Goal: Task Accomplishment & Management: Use online tool/utility

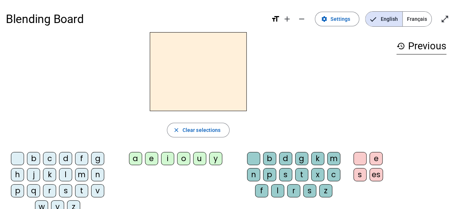
click at [414, 18] on span "Français" at bounding box center [417, 19] width 29 height 15
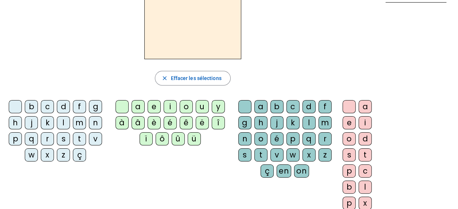
scroll to position [35, 0]
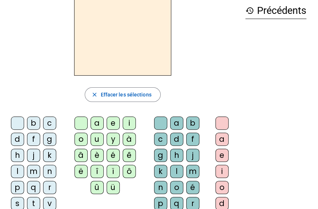
click at [297, 100] on div "history Précédents" at bounding box center [275, 164] width 73 height 335
click at [283, 86] on div "history Précédents" at bounding box center [275, 164] width 73 height 335
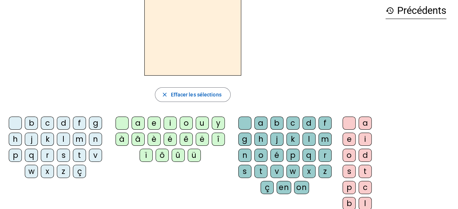
scroll to position [0, 0]
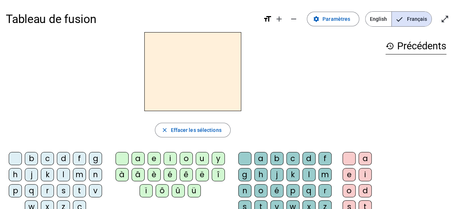
click at [283, 40] on div at bounding box center [193, 71] width 374 height 79
click at [324, 19] on span at bounding box center [333, 18] width 52 height 17
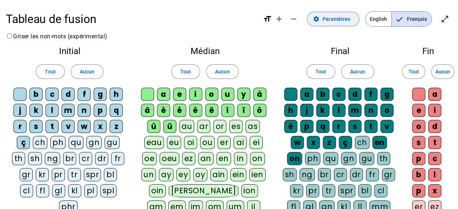
click at [340, 20] on span "Paramètres" at bounding box center [337, 19] width 28 height 9
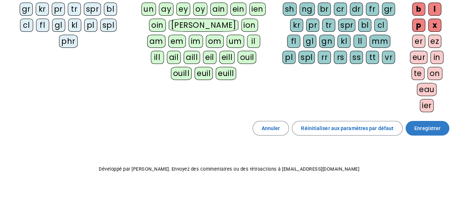
click at [422, 127] on span "Enregistrer" at bounding box center [428, 128] width 26 height 9
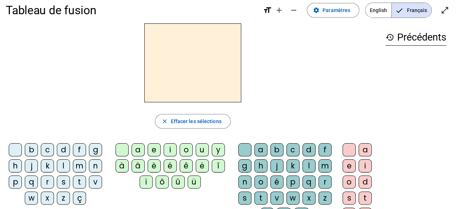
scroll to position [1, 0]
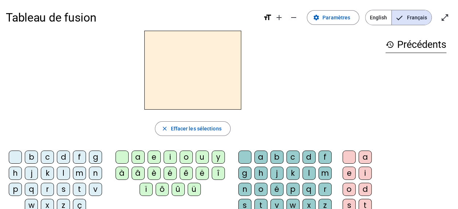
click at [325, 155] on div "f" at bounding box center [325, 156] width 13 height 13
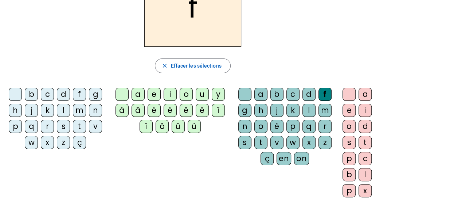
scroll to position [65, 0]
click at [363, 108] on div "i" at bounding box center [365, 109] width 13 height 13
click at [364, 169] on div "l" at bounding box center [365, 173] width 13 height 13
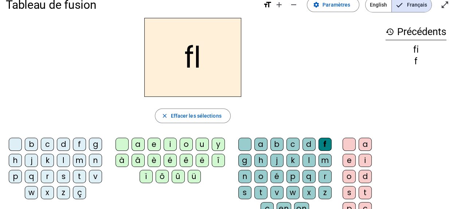
scroll to position [0, 0]
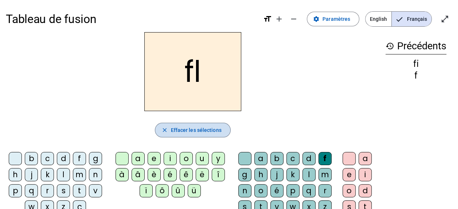
click at [203, 128] on span "Effacer les sélections" at bounding box center [196, 129] width 51 height 9
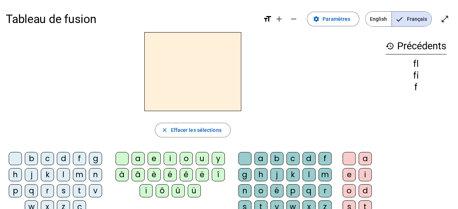
drag, startPoint x: 386, startPoint y: 44, endPoint x: 382, endPoint y: 45, distance: 4.2
click at [382, 45] on div "history Précédents fl fi f" at bounding box center [416, 143] width 73 height 223
click at [387, 46] on mat-icon "history" at bounding box center [390, 46] width 9 height 9
click at [390, 44] on mat-icon "history" at bounding box center [390, 46] width 9 height 9
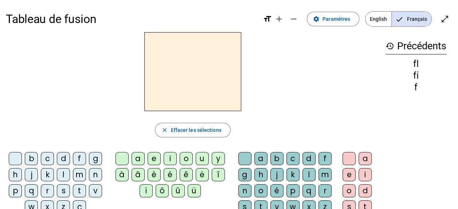
click at [390, 44] on mat-icon "history" at bounding box center [390, 46] width 9 height 9
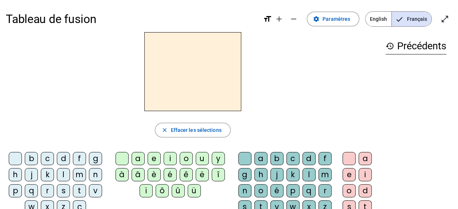
scroll to position [39, 0]
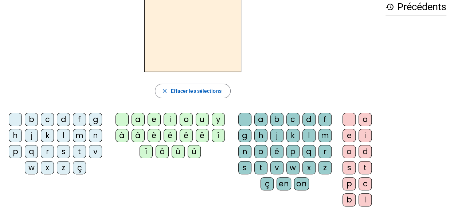
click at [327, 119] on div "f" at bounding box center [325, 119] width 13 height 13
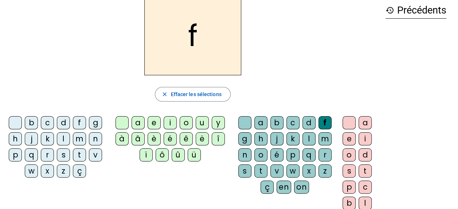
scroll to position [35, 0]
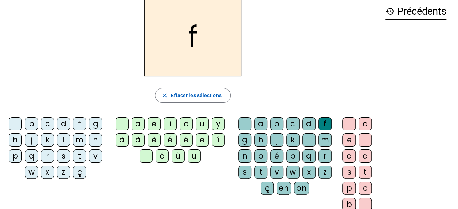
click at [364, 139] on div "i" at bounding box center [365, 139] width 13 height 13
click at [364, 200] on div "l" at bounding box center [365, 203] width 13 height 13
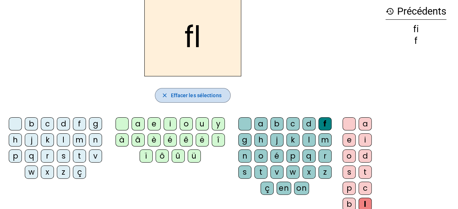
click at [171, 94] on span "Effacer les sélections" at bounding box center [196, 95] width 51 height 9
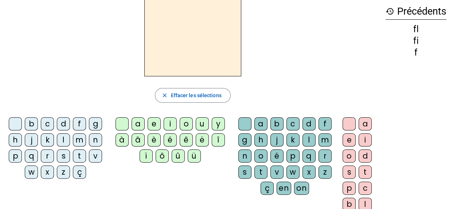
click at [323, 125] on div "f" at bounding box center [325, 123] width 13 height 13
click at [363, 137] on div "i" at bounding box center [365, 139] width 13 height 13
click at [308, 137] on div "l" at bounding box center [309, 139] width 13 height 13
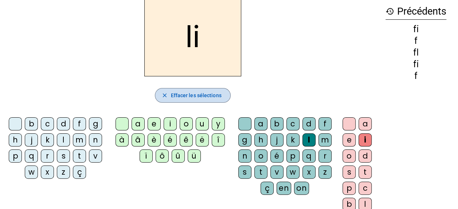
click at [216, 99] on span "button" at bounding box center [192, 94] width 75 height 17
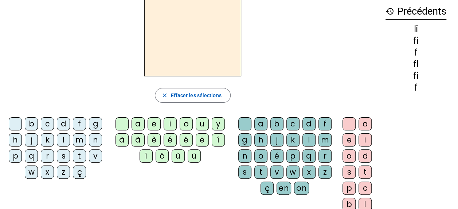
click at [78, 124] on div "f" at bounding box center [79, 123] width 13 height 13
click at [171, 125] on div "i" at bounding box center [170, 123] width 13 height 13
click at [308, 139] on div "l" at bounding box center [309, 139] width 13 height 13
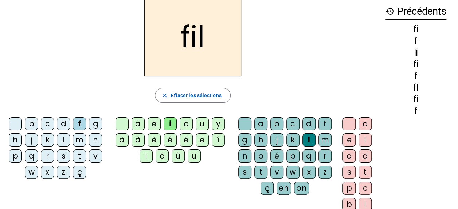
click at [81, 139] on div "m" at bounding box center [79, 139] width 13 height 13
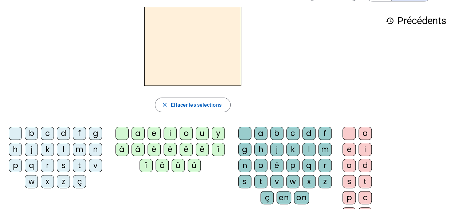
scroll to position [26, 0]
click at [78, 137] on div "f" at bounding box center [79, 132] width 13 height 13
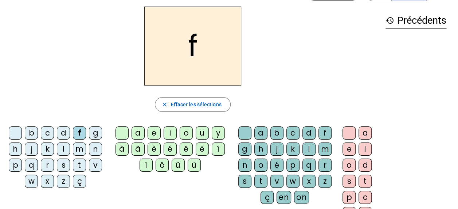
click at [173, 133] on div "i" at bounding box center [170, 132] width 13 height 13
click at [309, 148] on div "l" at bounding box center [309, 148] width 13 height 13
drag, startPoint x: 77, startPoint y: 149, endPoint x: 74, endPoint y: 146, distance: 4.4
click at [74, 146] on div "m" at bounding box center [79, 148] width 13 height 13
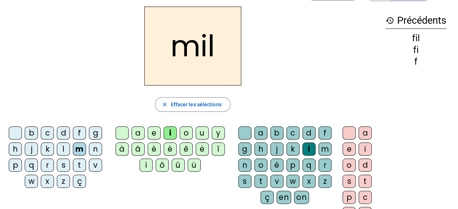
click at [137, 133] on div "a" at bounding box center [138, 132] width 13 height 13
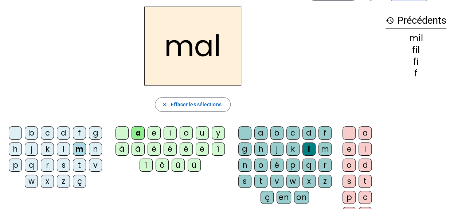
click at [94, 163] on div "v" at bounding box center [95, 164] width 13 height 13
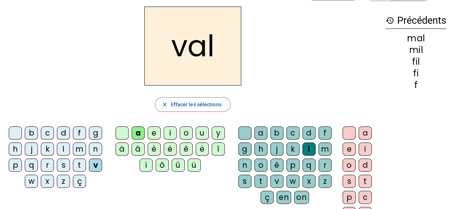
click at [309, 148] on div "l" at bounding box center [309, 148] width 13 height 13
click at [242, 134] on div at bounding box center [244, 132] width 13 height 13
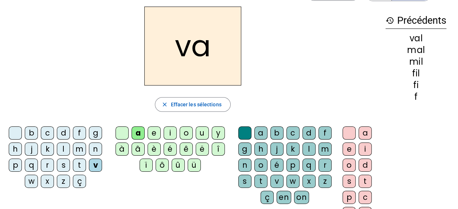
click at [81, 149] on div "m" at bounding box center [79, 148] width 13 height 13
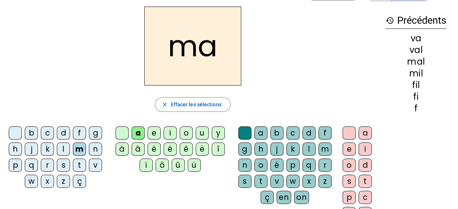
click at [79, 163] on div "t" at bounding box center [79, 164] width 13 height 13
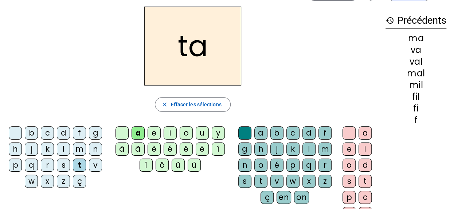
click at [63, 165] on div "s" at bounding box center [63, 164] width 13 height 13
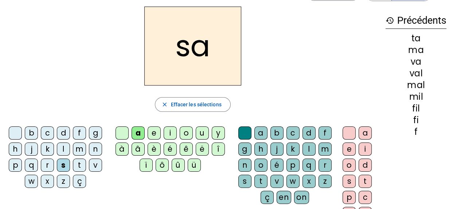
click at [293, 130] on div "c" at bounding box center [293, 132] width 13 height 13
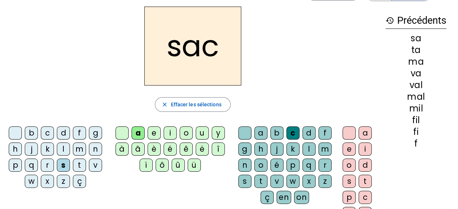
click at [62, 149] on div "l" at bounding box center [63, 148] width 13 height 13
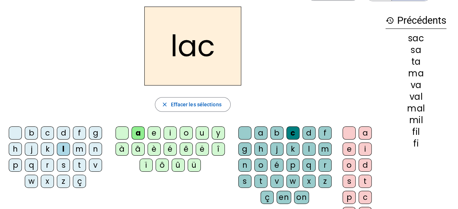
click at [76, 165] on div "t" at bounding box center [79, 164] width 13 height 13
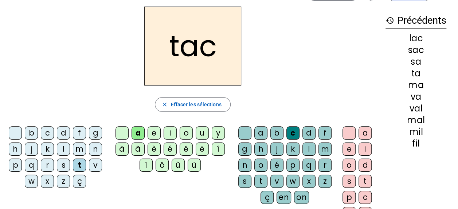
click at [168, 135] on div "i" at bounding box center [170, 132] width 13 height 13
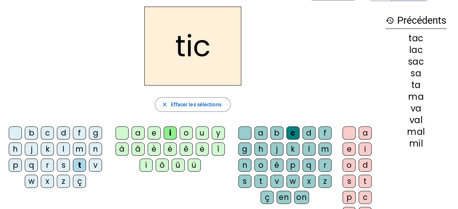
click at [13, 165] on div "p" at bounding box center [15, 164] width 13 height 13
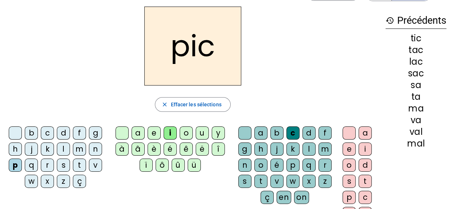
click at [9, 138] on div "b c d f g h j k l m n p q r s t v w x z ç" at bounding box center [57, 158] width 97 height 64
click at [16, 131] on div at bounding box center [15, 132] width 13 height 13
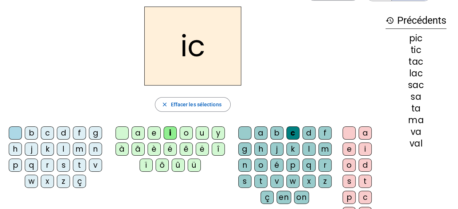
click at [118, 131] on div at bounding box center [122, 132] width 13 height 13
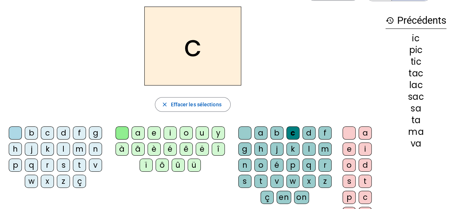
click at [244, 131] on div at bounding box center [244, 132] width 13 height 13
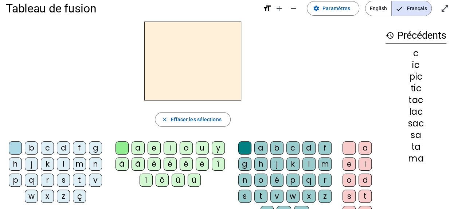
scroll to position [9, 0]
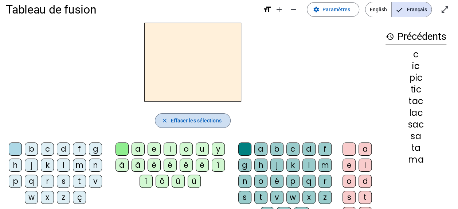
click at [199, 121] on span "Effacer les sélections" at bounding box center [196, 120] width 51 height 9
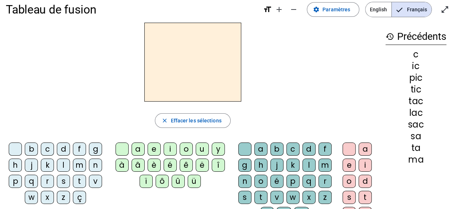
scroll to position [0, 0]
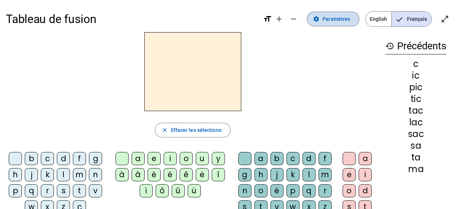
click at [322, 23] on span at bounding box center [333, 18] width 52 height 17
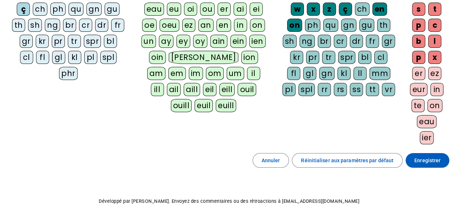
scroll to position [165, 0]
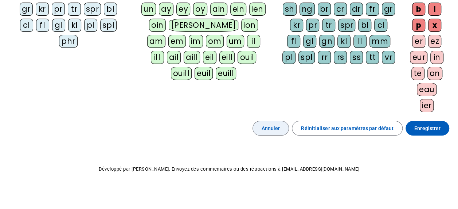
click at [280, 124] on span "Annuler" at bounding box center [271, 128] width 19 height 9
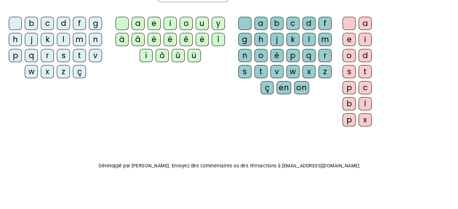
scroll to position [133, 0]
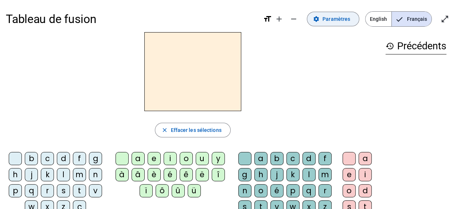
click at [350, 17] on span "Paramètres" at bounding box center [337, 19] width 28 height 9
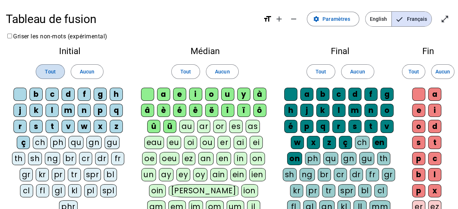
click at [55, 68] on span "Tout" at bounding box center [50, 71] width 11 height 9
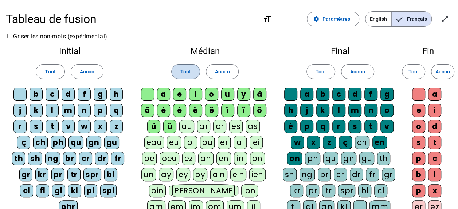
click at [190, 77] on span at bounding box center [186, 71] width 28 height 17
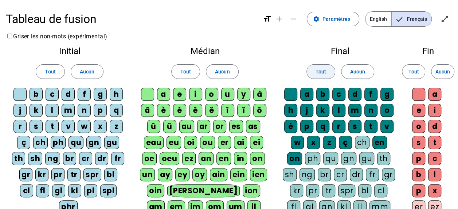
click at [310, 73] on span at bounding box center [321, 71] width 28 height 17
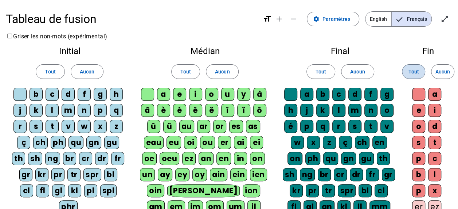
click at [415, 69] on span "Tout" at bounding box center [413, 71] width 11 height 9
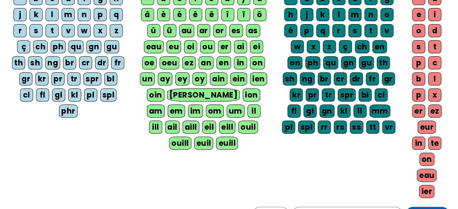
scroll to position [96, 0]
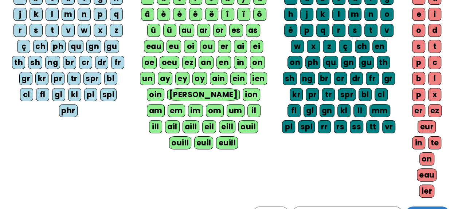
click at [428, 208] on span "Enregistrer" at bounding box center [428, 213] width 26 height 9
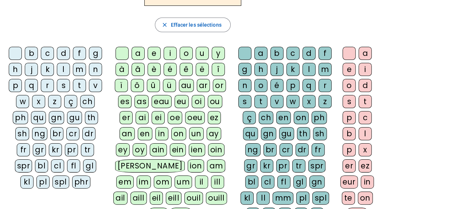
scroll to position [104, 0]
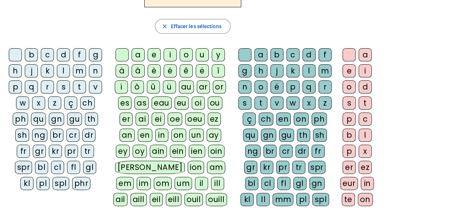
click at [86, 100] on div "ch" at bounding box center [87, 102] width 15 height 13
click at [184, 85] on div "au" at bounding box center [186, 86] width 15 height 13
click at [311, 54] on div "d" at bounding box center [309, 54] width 13 height 13
click at [351, 72] on div "e" at bounding box center [349, 70] width 13 height 13
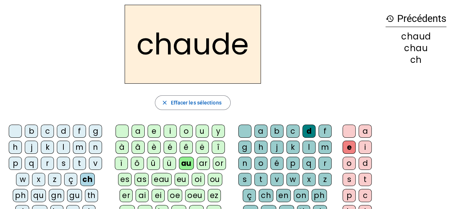
scroll to position [28, 0]
